Goal: Check status: Check status

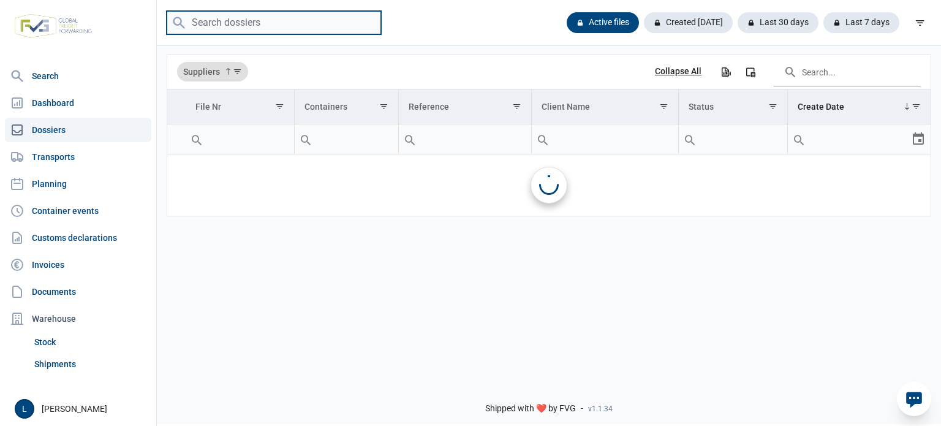
click at [262, 25] on input "search" at bounding box center [274, 23] width 214 height 24
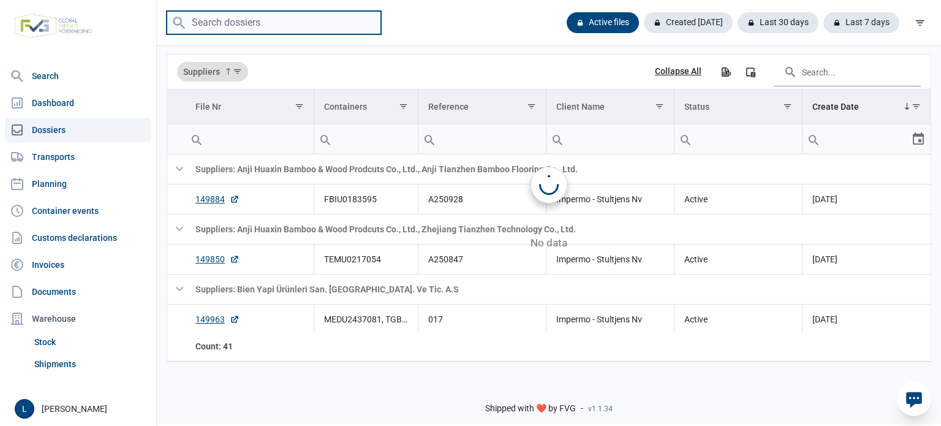
paste input "A250870"
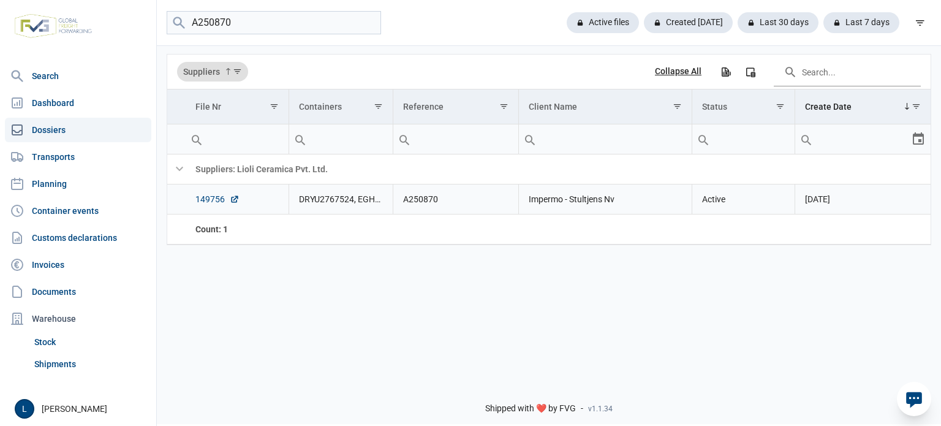
click at [200, 203] on link "149756" at bounding box center [217, 199] width 44 height 12
click at [240, 31] on input "A250870" at bounding box center [274, 23] width 214 height 24
paste input "9"
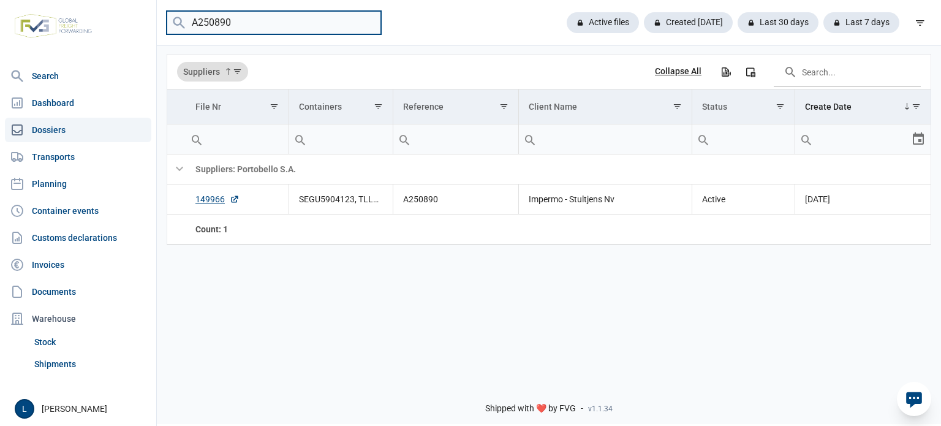
click at [208, 21] on input "A250890" at bounding box center [274, 23] width 214 height 24
paste input "13"
click at [255, 12] on input "A250813" at bounding box center [274, 23] width 214 height 24
click at [255, 13] on input "A250813" at bounding box center [274, 23] width 214 height 24
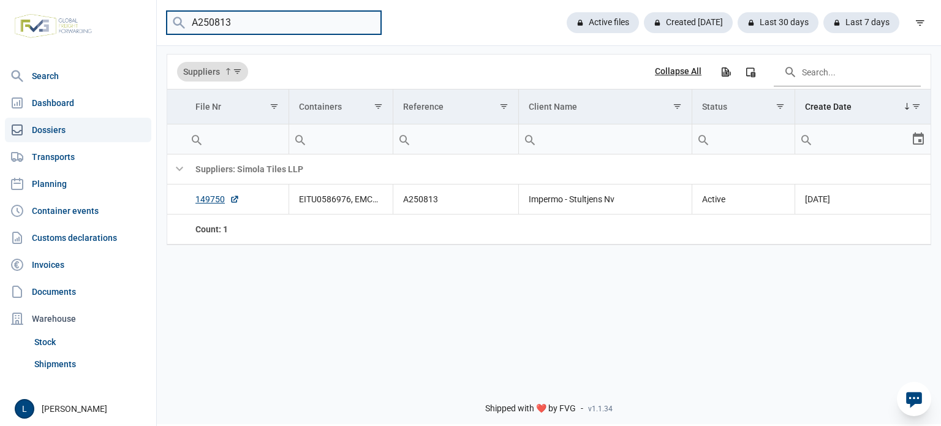
paste input "09"
click at [239, 29] on input "A250809" at bounding box center [274, 23] width 214 height 24
paste input "12"
click at [235, 25] on input "A250812" at bounding box center [274, 23] width 214 height 24
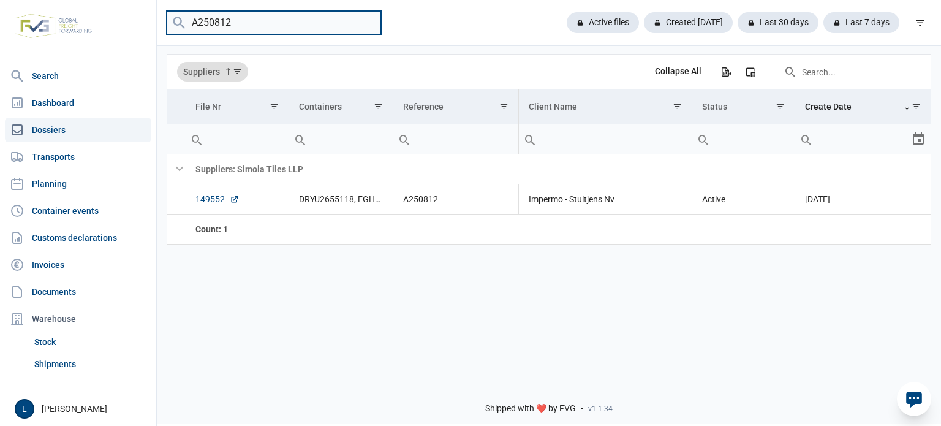
click at [235, 26] on input "A250812" at bounding box center [274, 23] width 214 height 24
paste input "797"
type input "A250797"
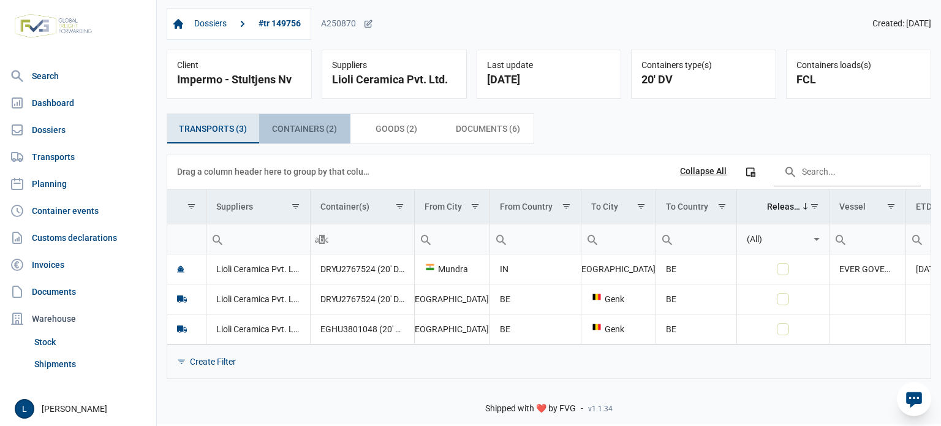
click at [300, 132] on span "Containers (2) Containers (2)" at bounding box center [304, 128] width 65 height 15
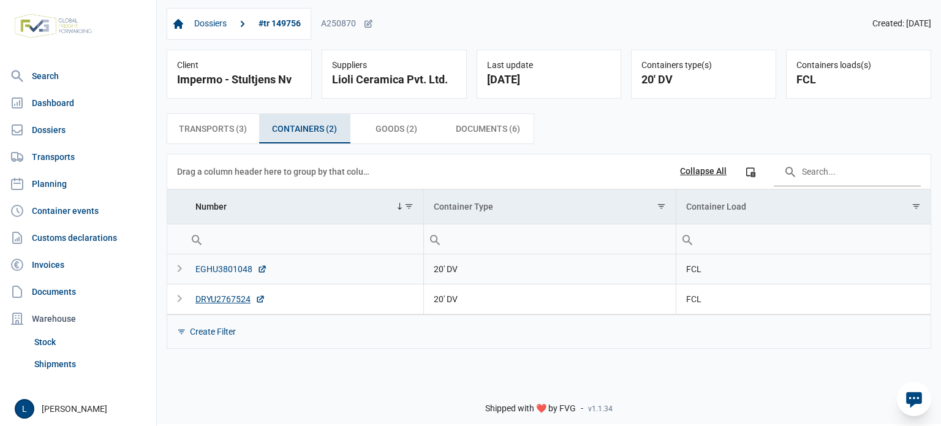
click at [213, 265] on div "EGHU3801048" at bounding box center [231, 269] width 72 height 12
